Goal: Information Seeking & Learning: Learn about a topic

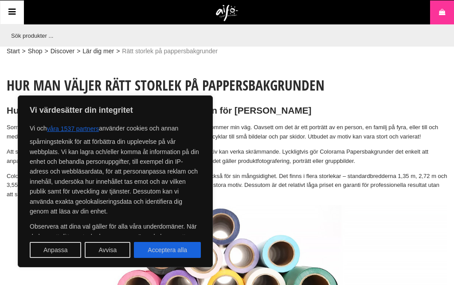
click at [190, 246] on button "Acceptera alla" at bounding box center [167, 250] width 67 height 16
checkbox input "true"
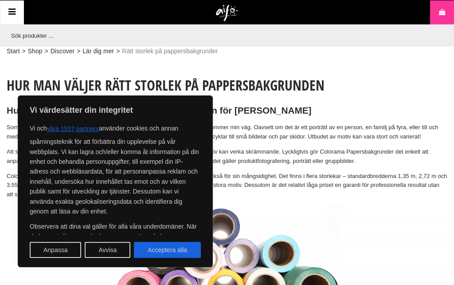
checkbox input "true"
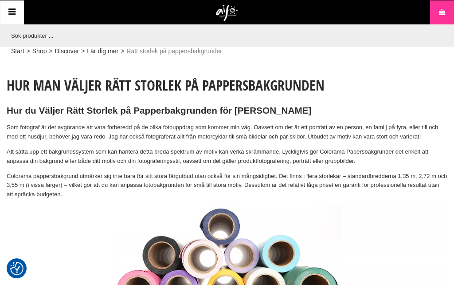
checkbox input "true"
